Goal: Navigation & Orientation: Find specific page/section

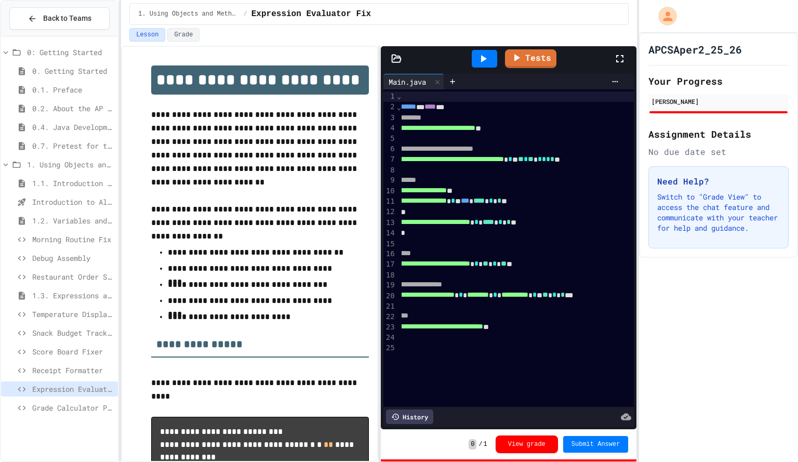
scroll to position [0, 91]
click at [483, 53] on icon at bounding box center [483, 58] width 12 height 12
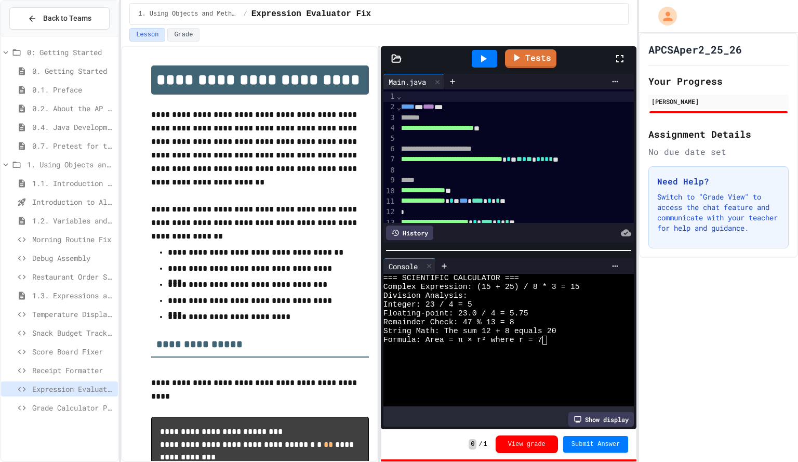
click at [61, 406] on span "Grade Calculator Pro" at bounding box center [73, 407] width 82 height 11
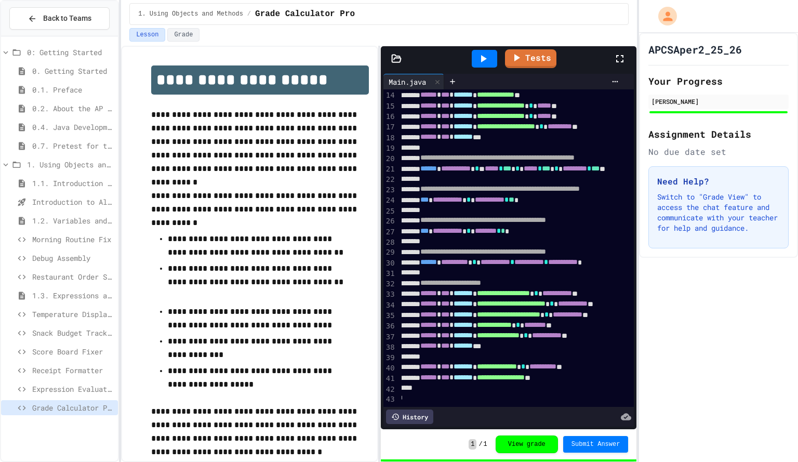
scroll to position [161, 13]
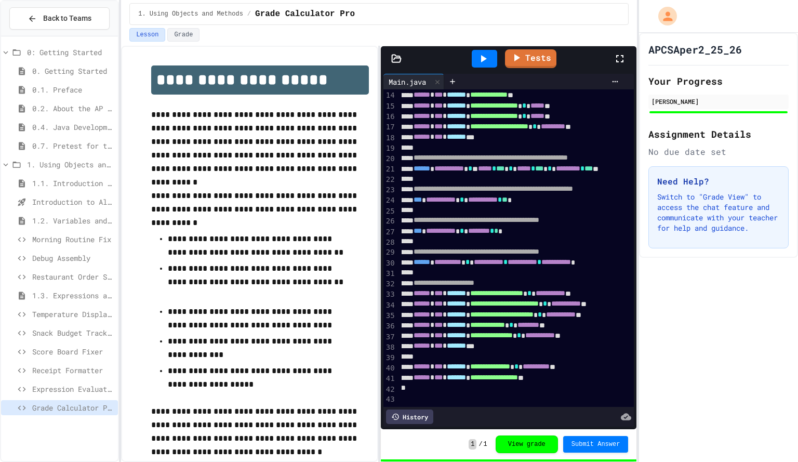
click at [82, 392] on span "Expression Evaluator Fix" at bounding box center [73, 388] width 82 height 11
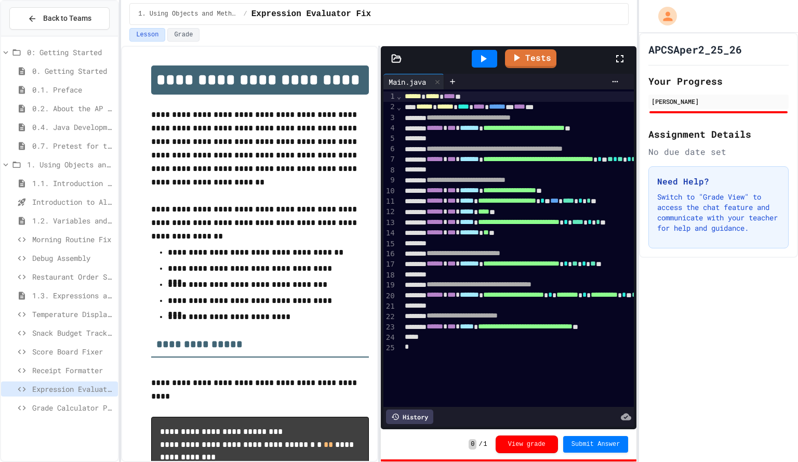
click at [477, 59] on icon at bounding box center [483, 58] width 12 height 12
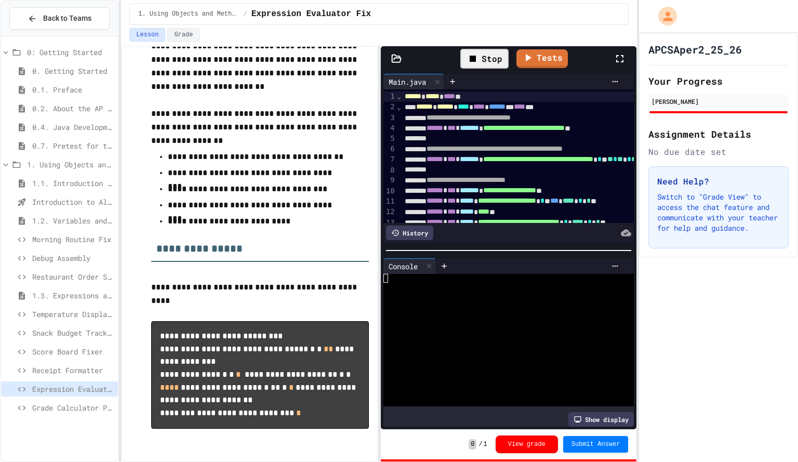
scroll to position [112, 0]
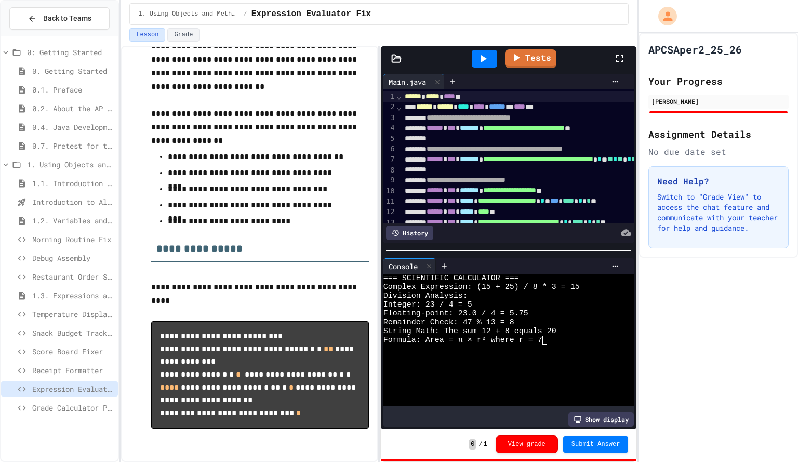
click at [556, 336] on div "Formula: Area = π × r² where r = 7" at bounding box center [500, 340] width 234 height 9
drag, startPoint x: 257, startPoint y: 400, endPoint x: 283, endPoint y: 396, distance: 26.7
click at [283, 396] on code "**********" at bounding box center [259, 374] width 198 height 85
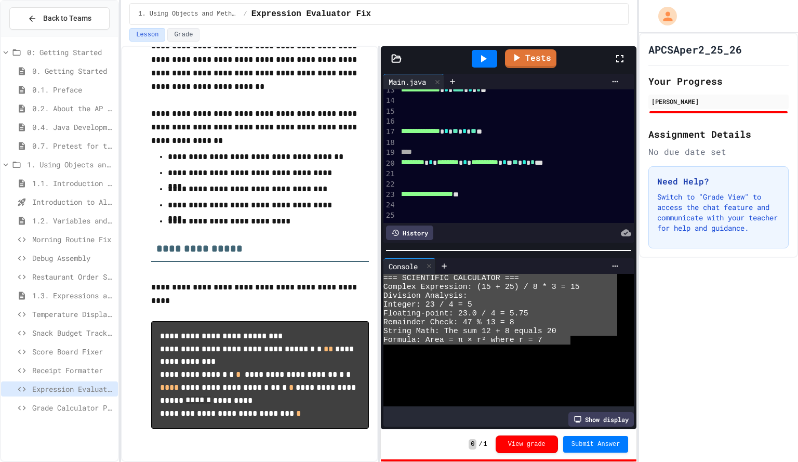
drag, startPoint x: 383, startPoint y: 273, endPoint x: 572, endPoint y: 333, distance: 197.8
drag, startPoint x: 572, startPoint y: 333, endPoint x: 580, endPoint y: 336, distance: 8.9
drag, startPoint x: 580, startPoint y: 336, endPoint x: 560, endPoint y: 338, distance: 19.9
drag, startPoint x: 560, startPoint y: 338, endPoint x: 489, endPoint y: 354, distance: 72.5
click at [489, 354] on div at bounding box center [500, 357] width 234 height 9
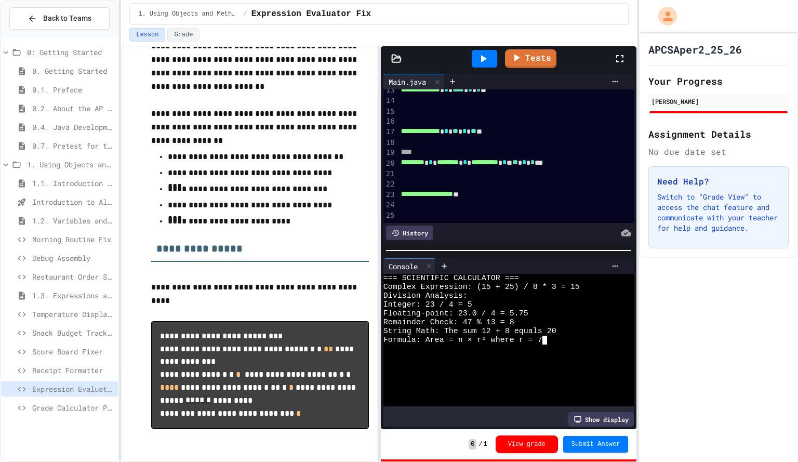
click at [69, 403] on span "Grade Calculator Pro" at bounding box center [73, 407] width 82 height 11
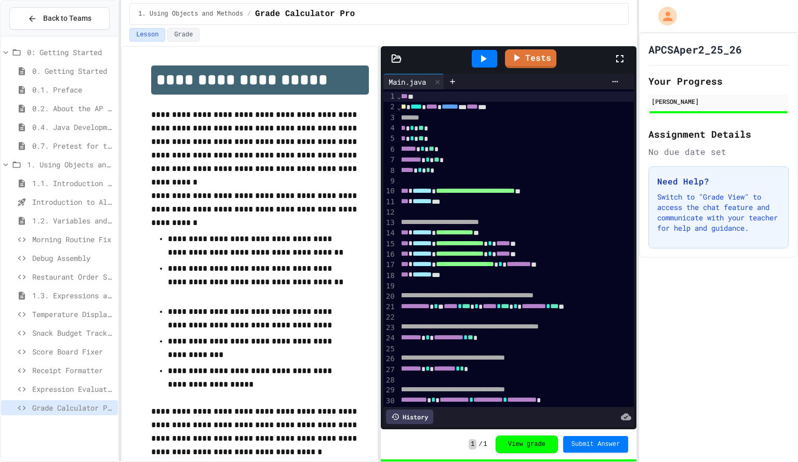
scroll to position [0, 70]
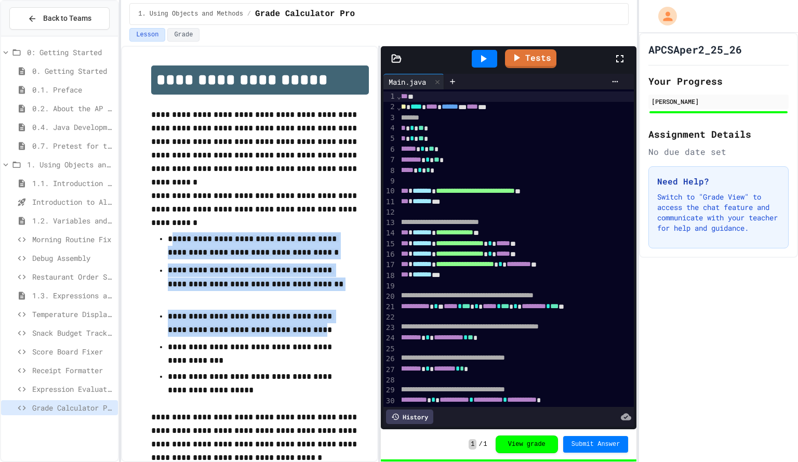
drag, startPoint x: 172, startPoint y: 240, endPoint x: 284, endPoint y: 327, distance: 141.8
click at [284, 327] on ul "**********" at bounding box center [260, 314] width 218 height 166
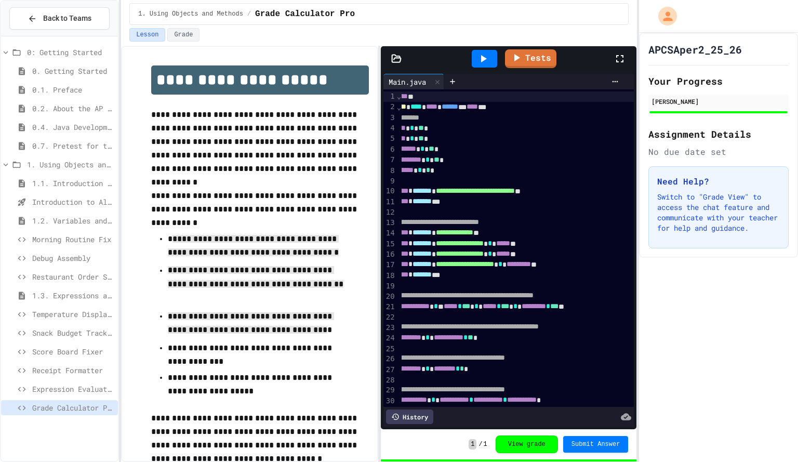
click at [284, 327] on p "**********" at bounding box center [256, 324] width 177 height 29
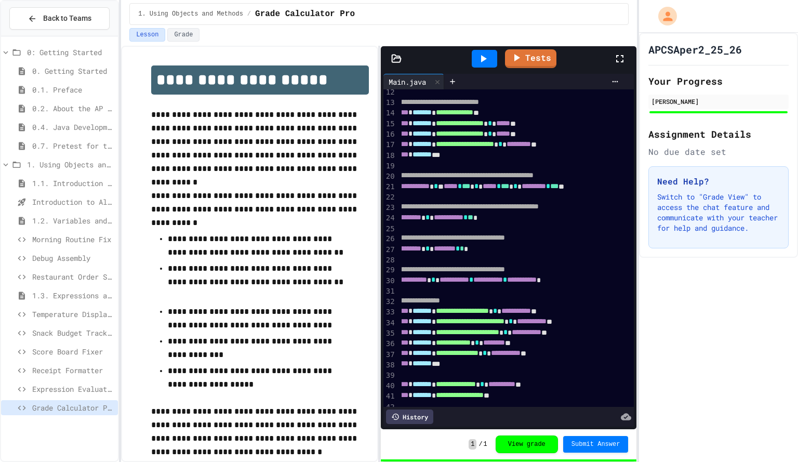
scroll to position [161, 70]
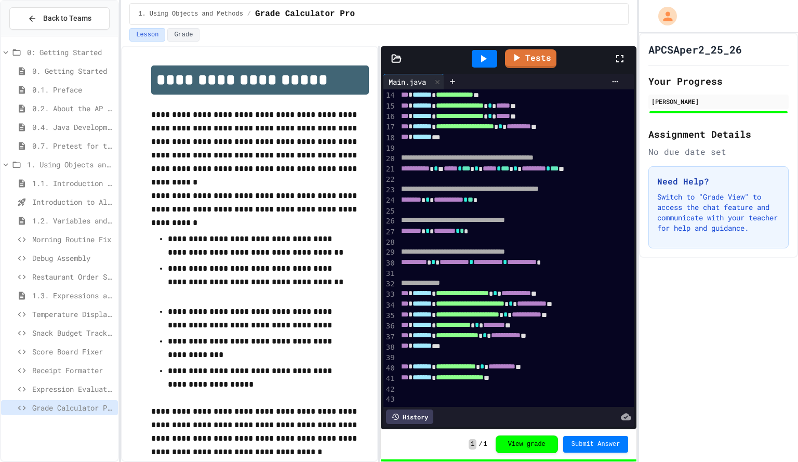
click at [483, 52] on div at bounding box center [484, 59] width 25 height 18
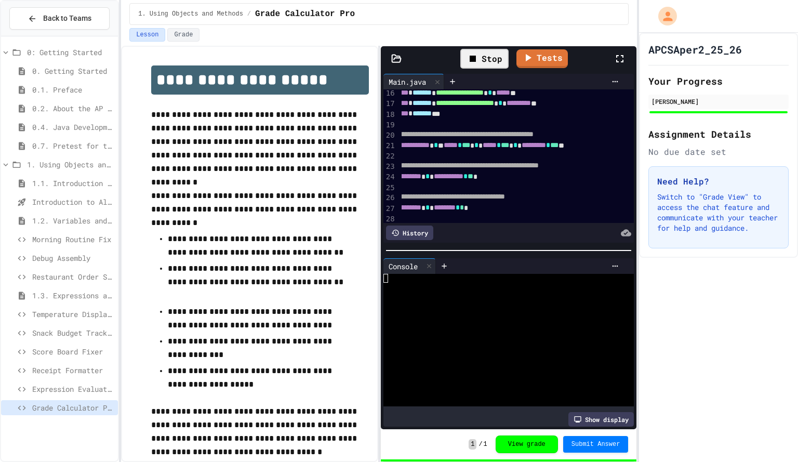
scroll to position [9, 0]
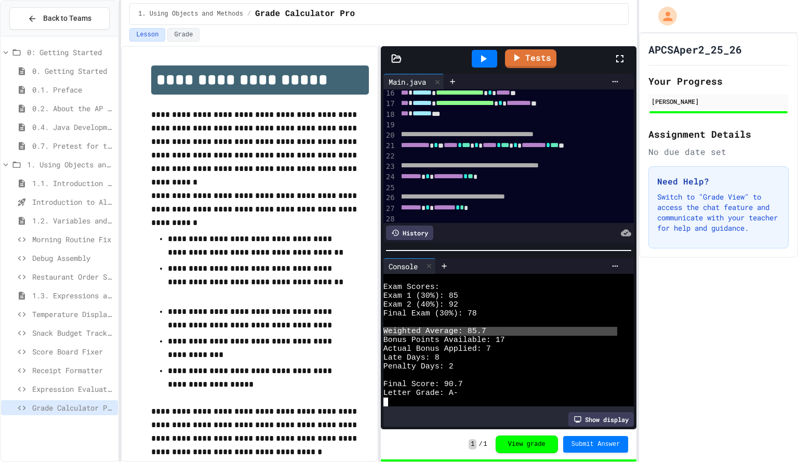
click at [169, 367] on p "**********" at bounding box center [256, 377] width 177 height 27
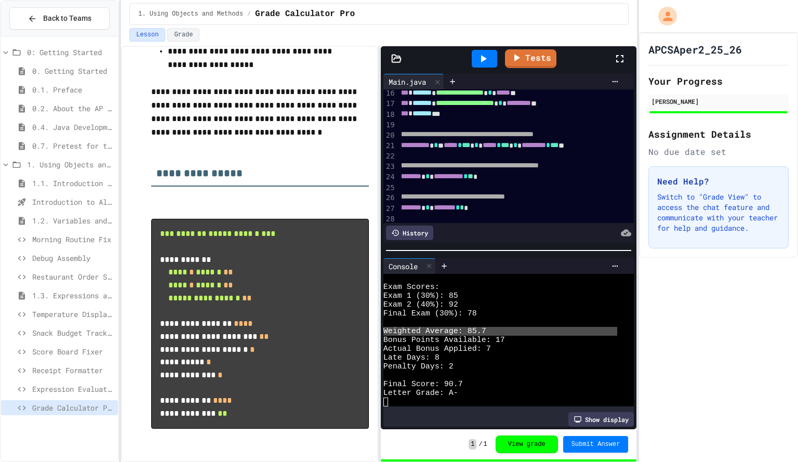
scroll to position [326, 0]
click at [41, 386] on span "Expression Evaluator Fix" at bounding box center [73, 388] width 82 height 11
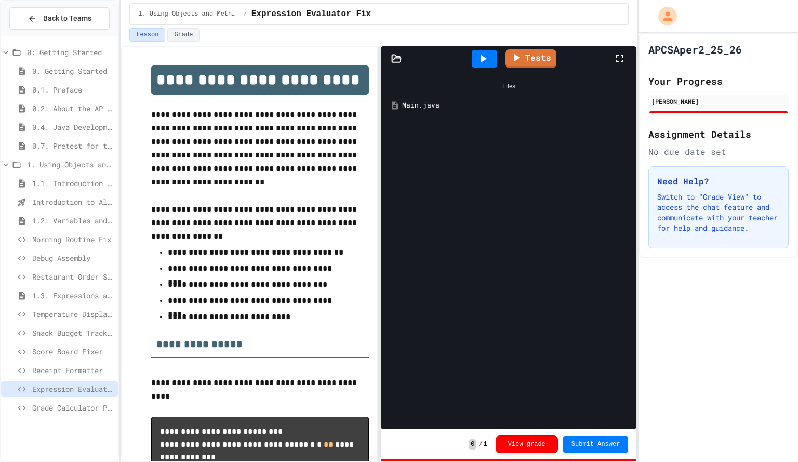
click at [457, 107] on div "Main.java" at bounding box center [516, 105] width 229 height 10
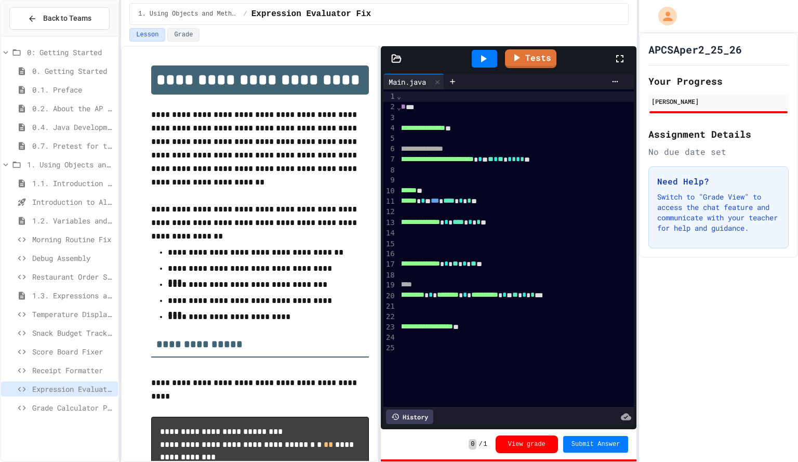
scroll to position [0, 134]
click at [585, 32] on div "Lesson Grade" at bounding box center [378, 35] width 499 height 14
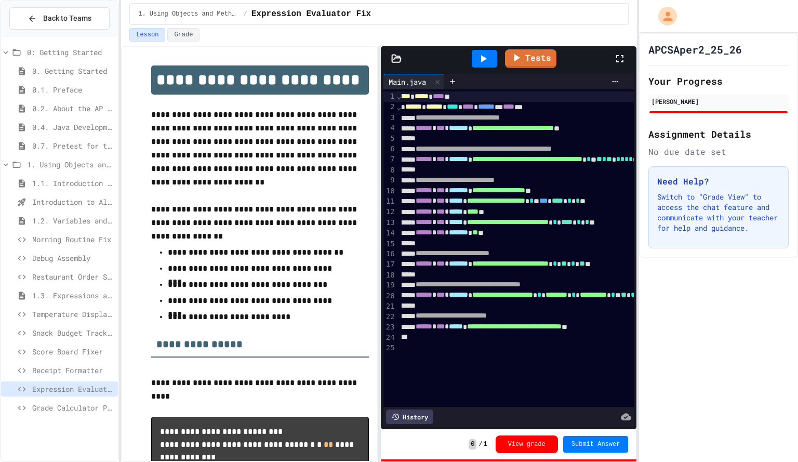
scroll to position [0, 0]
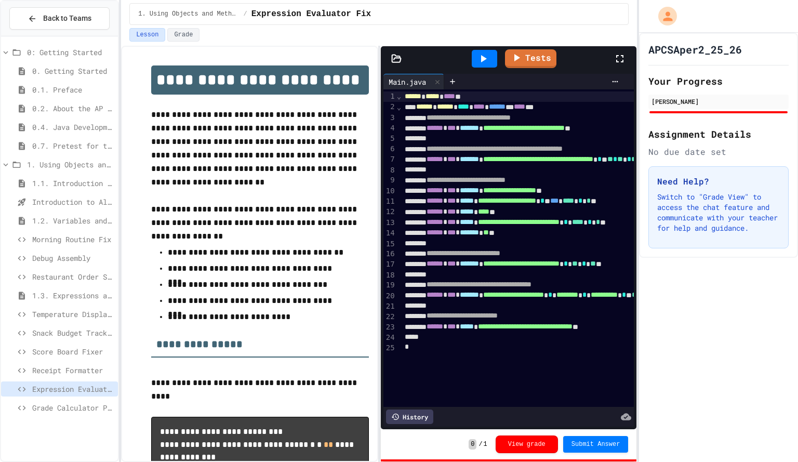
click at [60, 31] on div "Back to Teams" at bounding box center [59, 18] width 117 height 35
click at [62, 19] on span "Back to Teams" at bounding box center [67, 18] width 48 height 11
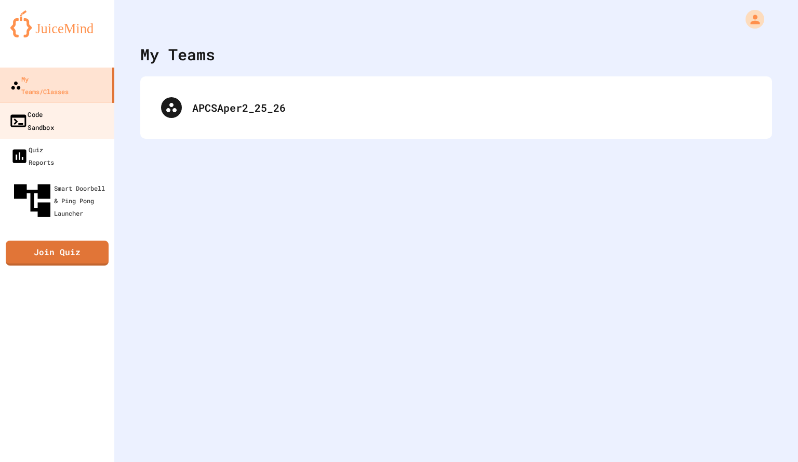
click at [54, 108] on div "Code Sandbox" at bounding box center [31, 120] width 45 height 25
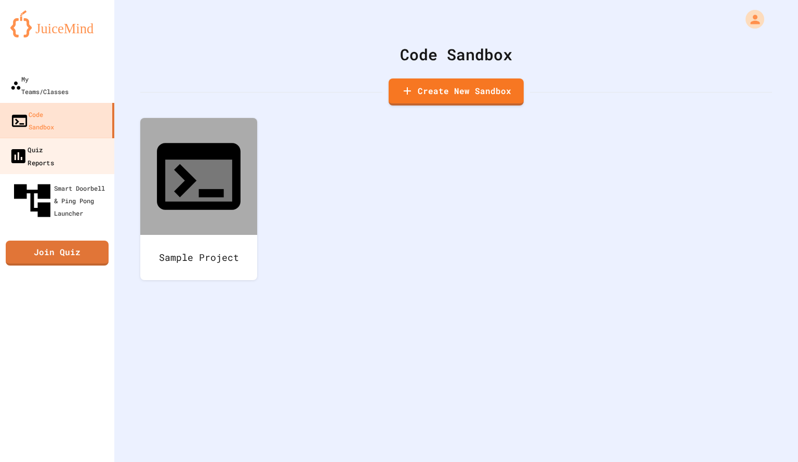
click at [54, 143] on div "Quiz Reports" at bounding box center [31, 155] width 45 height 25
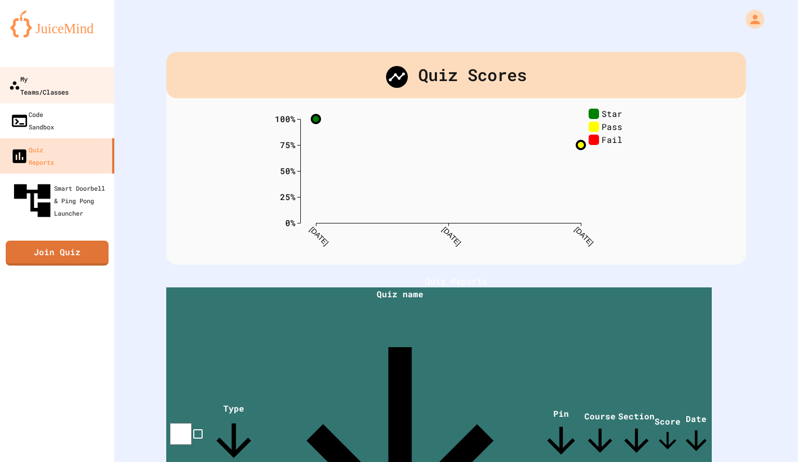
click at [63, 69] on link "My Teams/Classes" at bounding box center [57, 85] width 118 height 36
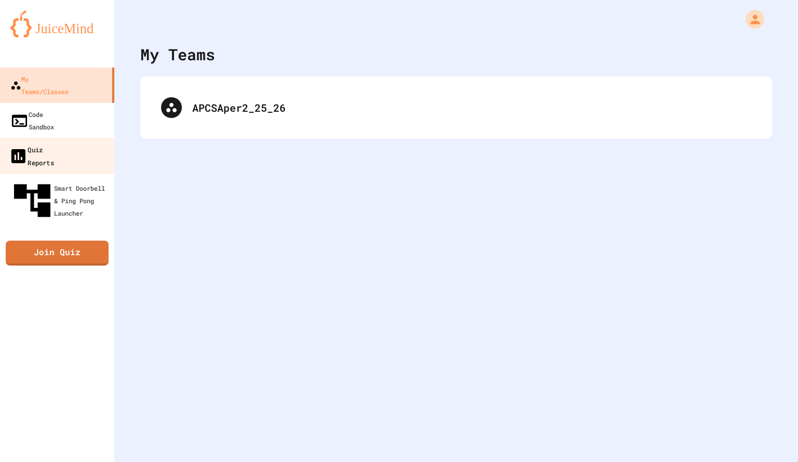
click at [54, 143] on div "Quiz Reports" at bounding box center [31, 155] width 45 height 25
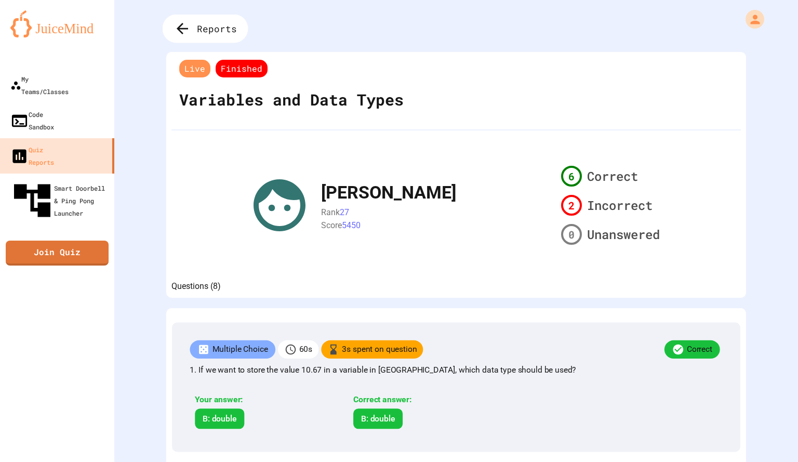
click at [172, 17] on div "Reports" at bounding box center [206, 29] width 86 height 29
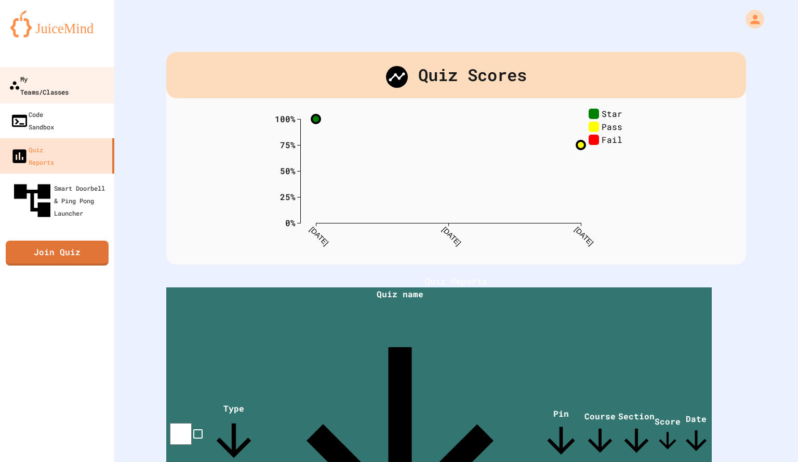
click at [39, 78] on div "My Teams/Classes" at bounding box center [39, 84] width 60 height 25
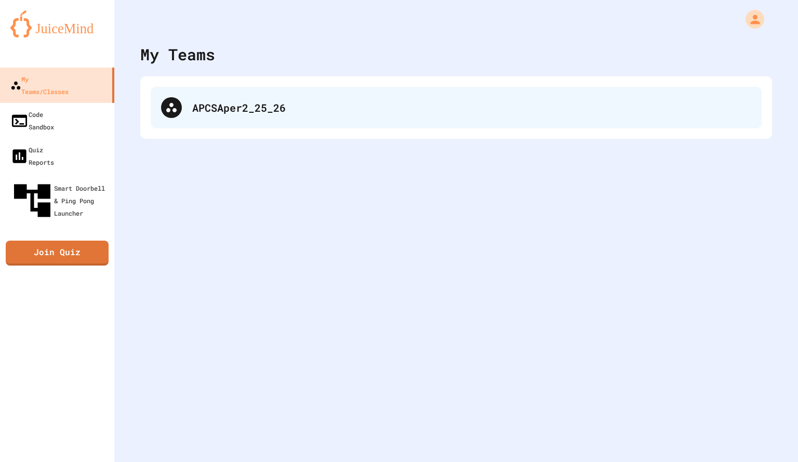
click at [234, 104] on div "APCSAper2_25_26" at bounding box center [471, 108] width 559 height 16
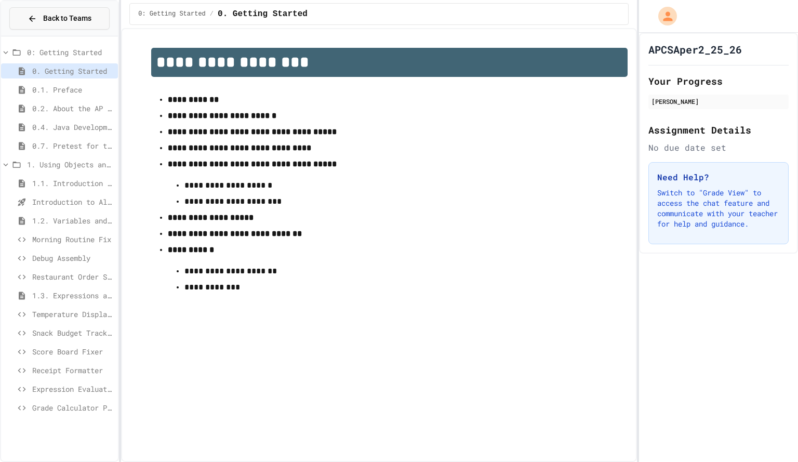
click at [58, 22] on span "Back to Teams" at bounding box center [67, 18] width 48 height 11
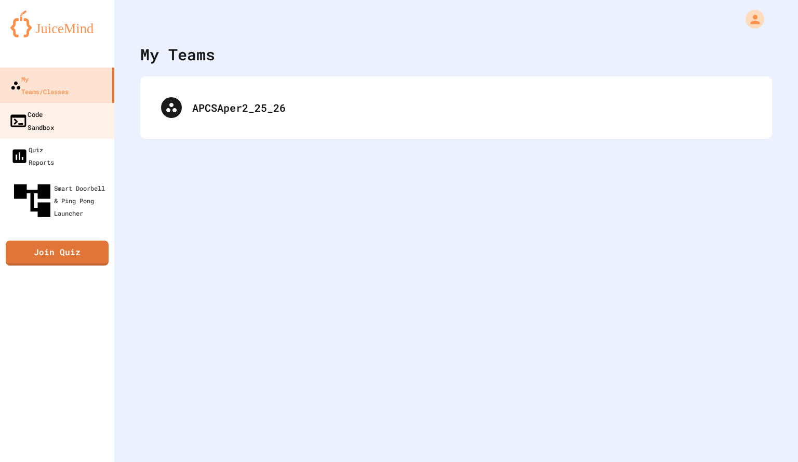
click at [50, 108] on div "Code Sandbox" at bounding box center [31, 120] width 45 height 25
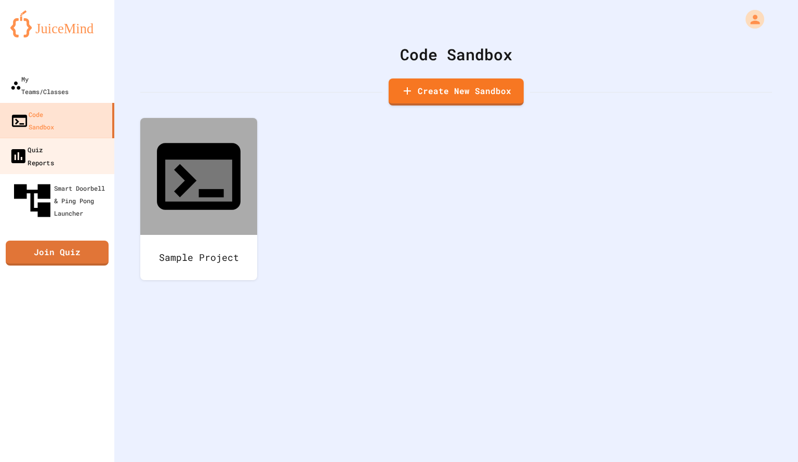
click at [47, 138] on link "Quiz Reports" at bounding box center [57, 156] width 118 height 36
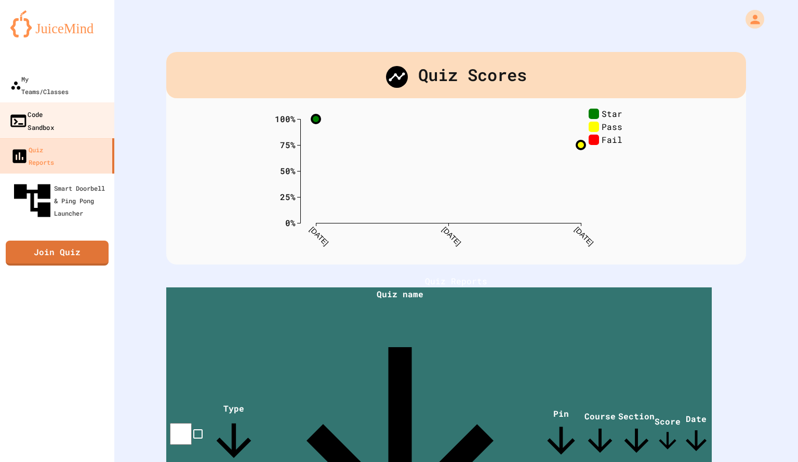
click at [21, 102] on link "Code Sandbox" at bounding box center [57, 120] width 118 height 36
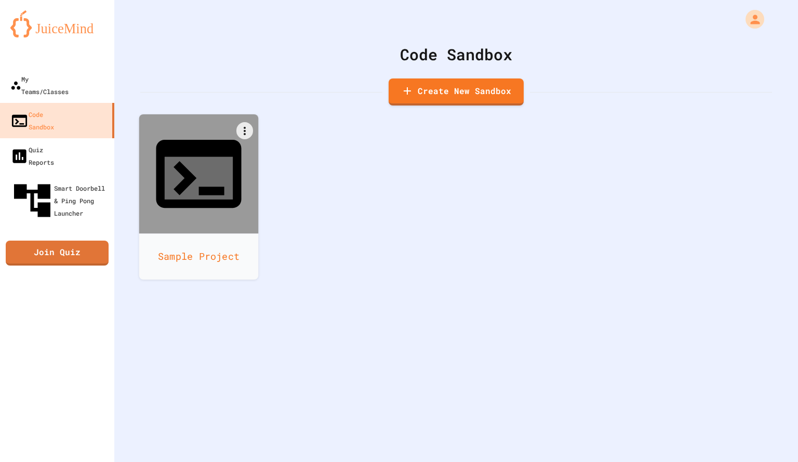
click at [205, 139] on icon at bounding box center [199, 174] width 102 height 102
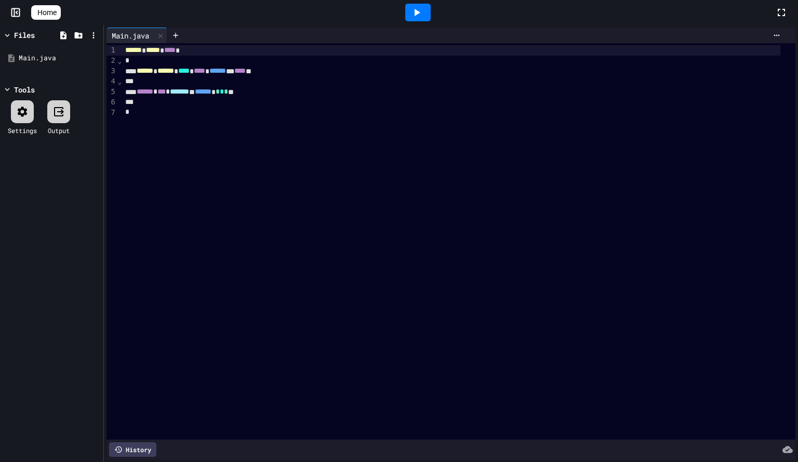
click at [292, 92] on div "****** * *** * ******* ** ****** * * * * **" at bounding box center [451, 92] width 658 height 10
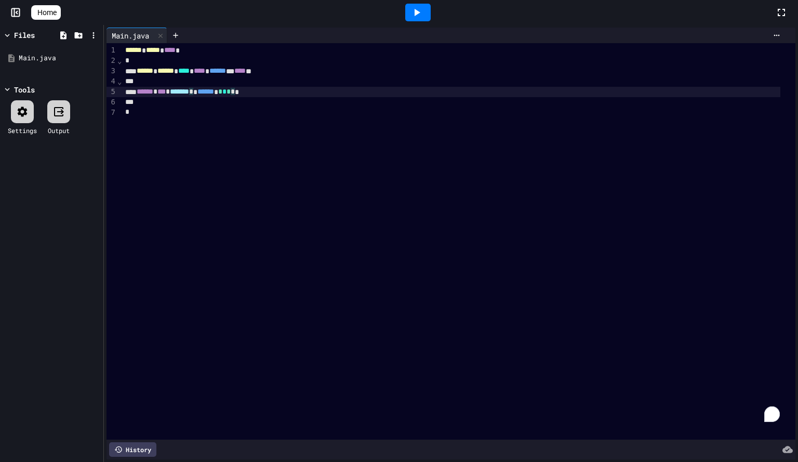
click at [231, 94] on span "*" at bounding box center [229, 91] width 4 height 7
click at [289, 71] on div "****** ****** **** **** * ****** ** **** *" at bounding box center [451, 71] width 658 height 10
drag, startPoint x: 282, startPoint y: 98, endPoint x: 228, endPoint y: 91, distance: 54.5
click at [228, 91] on div "**********" at bounding box center [458, 241] width 673 height 396
click at [228, 91] on span "**********" at bounding box center [212, 91] width 35 height 7
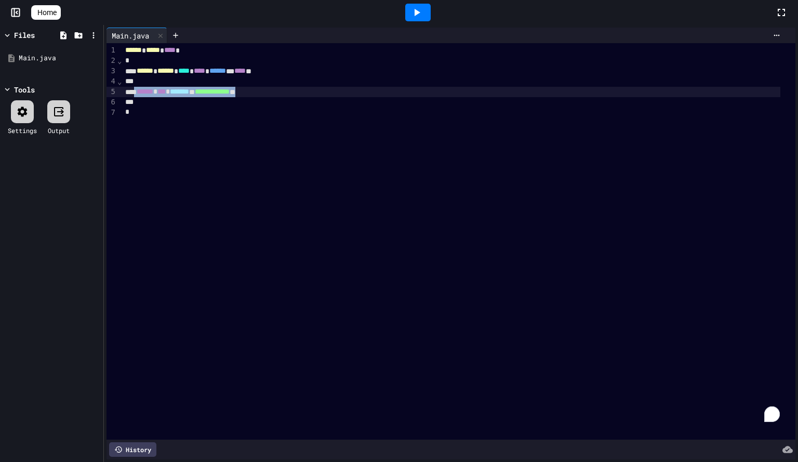
drag, startPoint x: 306, startPoint y: 89, endPoint x: 139, endPoint y: 90, distance: 167.3
click at [139, 90] on div "**********" at bounding box center [451, 92] width 658 height 10
